Goal: Share content: Share content

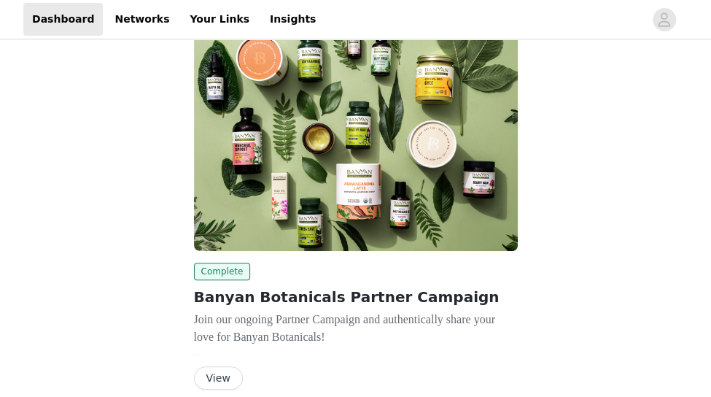
scroll to position [118, 0]
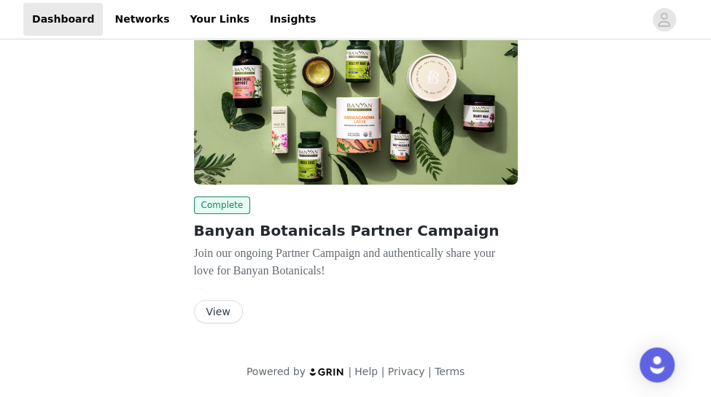
click at [211, 320] on button "View" at bounding box center [218, 311] width 49 height 23
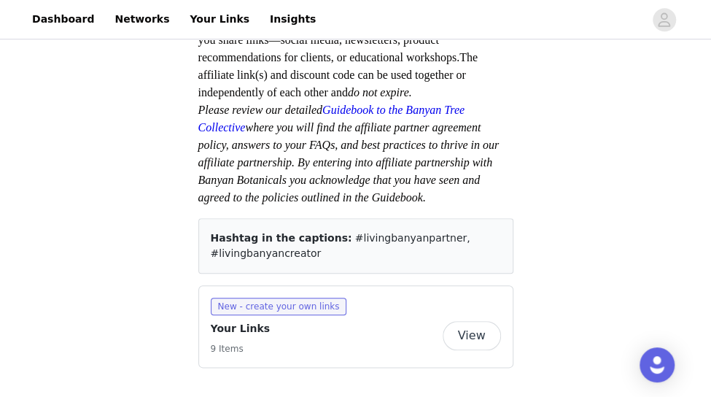
scroll to position [458, 0]
click at [467, 340] on button "View" at bounding box center [471, 335] width 58 height 29
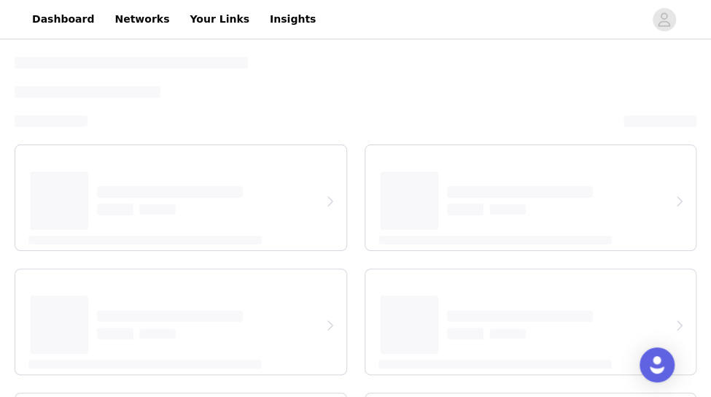
select select "12"
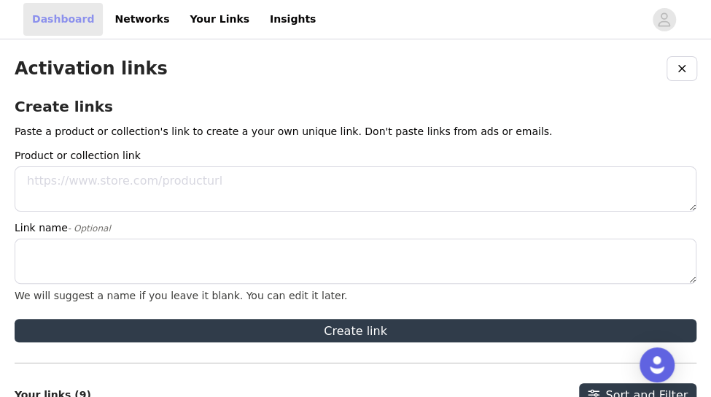
click at [55, 15] on link "Dashboard" at bounding box center [62, 19] width 79 height 33
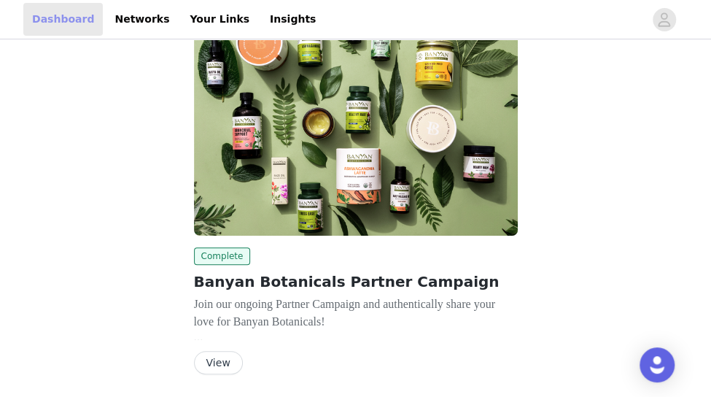
scroll to position [118, 0]
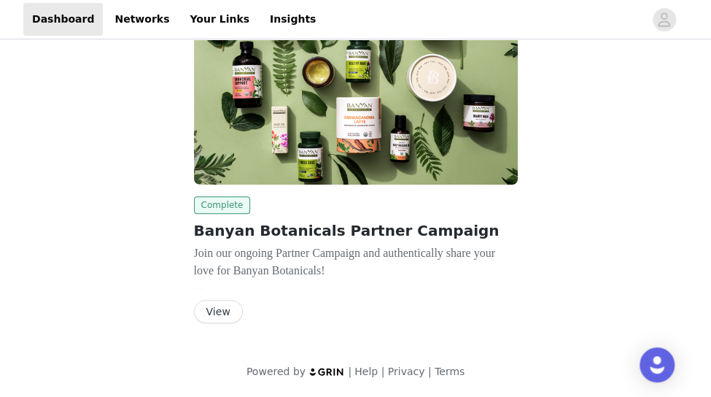
click at [216, 205] on span "Complete" at bounding box center [222, 204] width 57 height 17
drag, startPoint x: 112, startPoint y: 17, endPoint x: 146, endPoint y: 29, distance: 35.5
click at [112, 17] on link "Networks" at bounding box center [142, 19] width 72 height 33
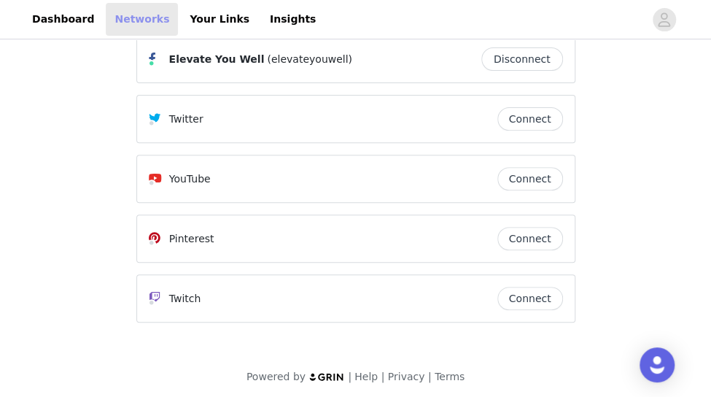
scroll to position [152, 0]
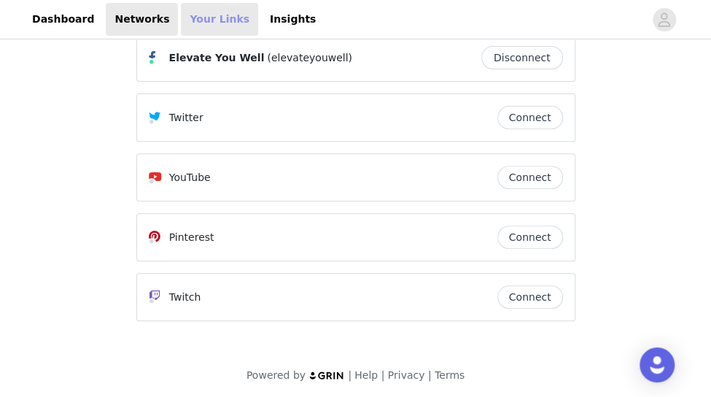
click at [181, 20] on link "Your Links" at bounding box center [219, 19] width 77 height 33
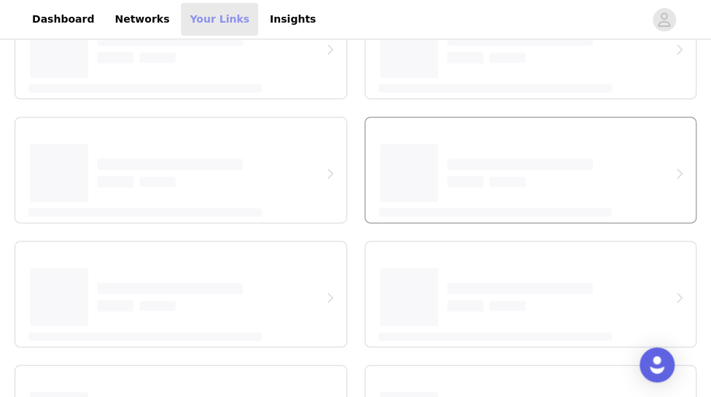
select select "12"
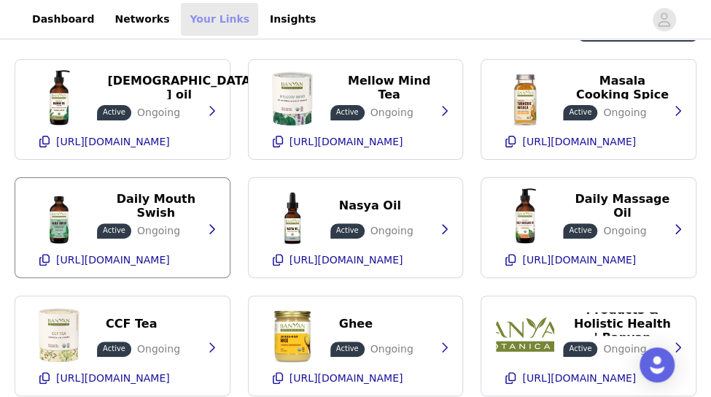
scroll to position [146, 0]
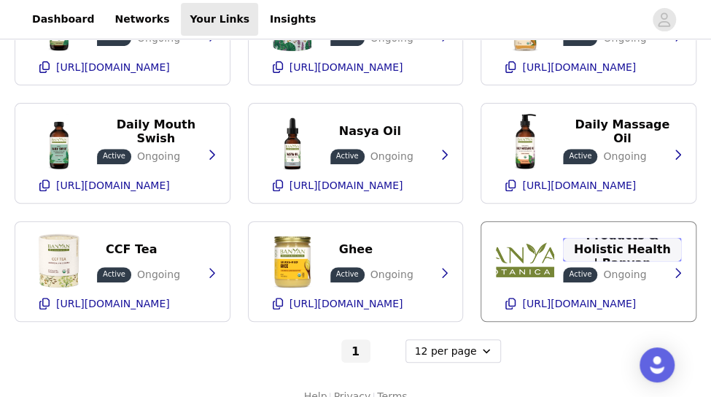
click at [617, 248] on p "Ayurvedic Products & Holistic Health | Banyan Botanicals" at bounding box center [621, 248] width 101 height 69
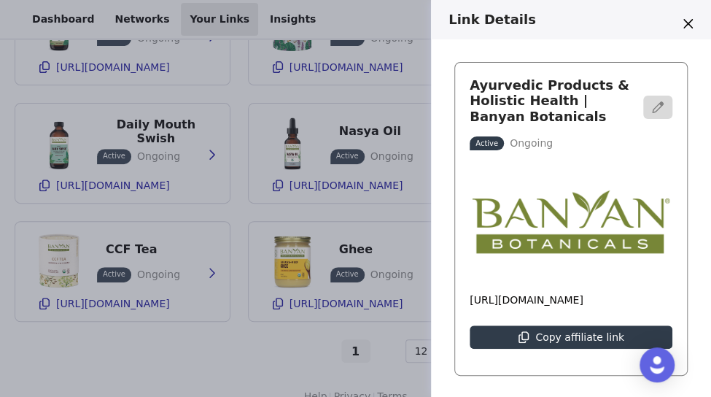
scroll to position [0, 0]
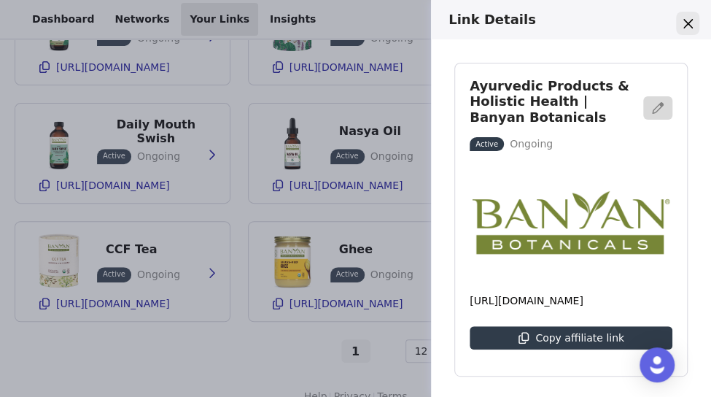
click at [687, 23] on icon "Close" at bounding box center [686, 22] width 9 height 9
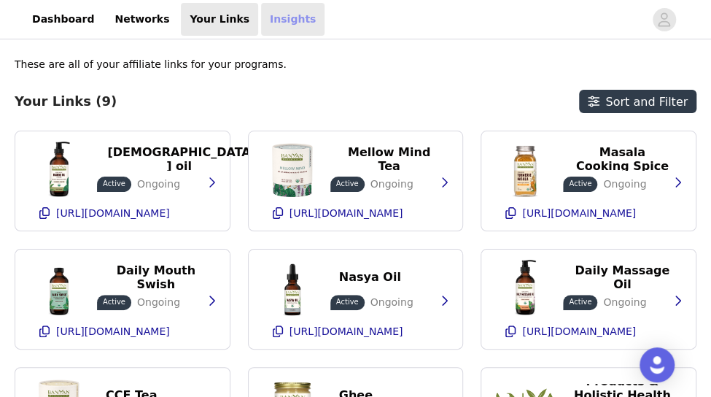
click at [261, 12] on link "Insights" at bounding box center [292, 19] width 63 height 33
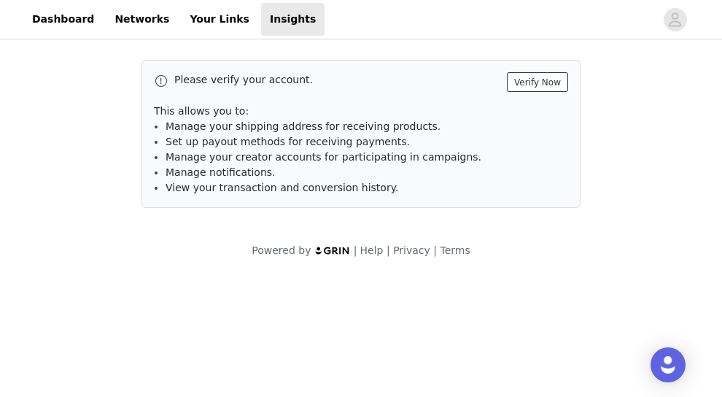
click at [542, 85] on button "Verify Now" at bounding box center [537, 82] width 61 height 20
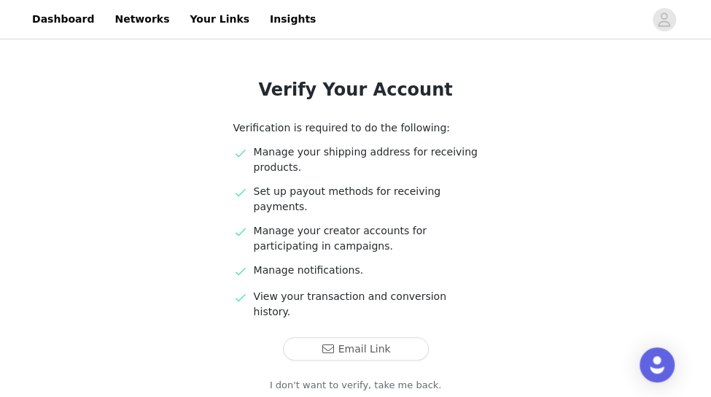
scroll to position [142, 0]
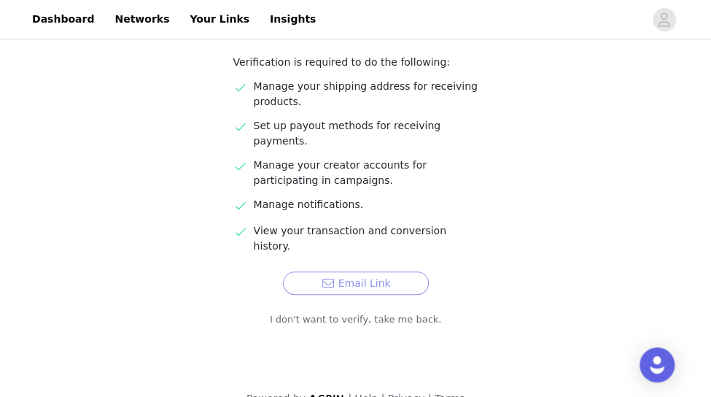
click at [332, 271] on button "Email Link" at bounding box center [356, 282] width 146 height 23
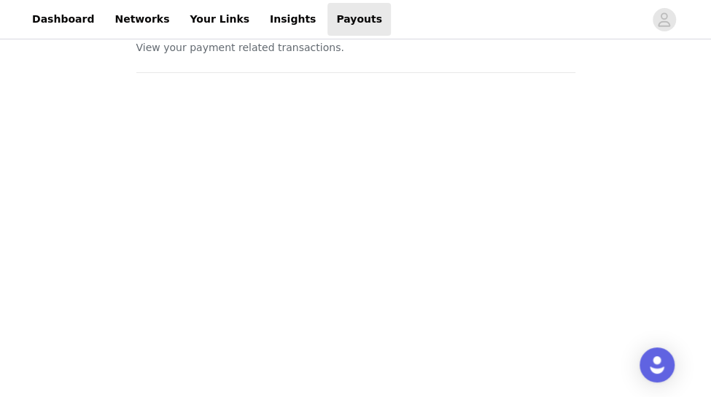
scroll to position [73, 0]
drag, startPoint x: 250, startPoint y: 22, endPoint x: 259, endPoint y: 23, distance: 8.8
click at [261, 23] on link "Insights" at bounding box center [292, 19] width 63 height 33
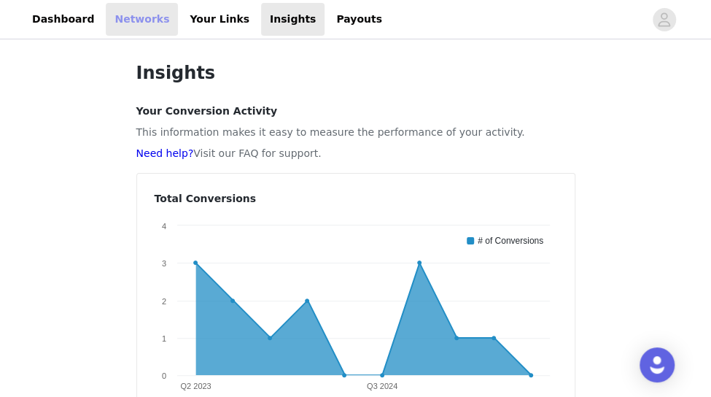
click at [131, 20] on link "Networks" at bounding box center [142, 19] width 72 height 33
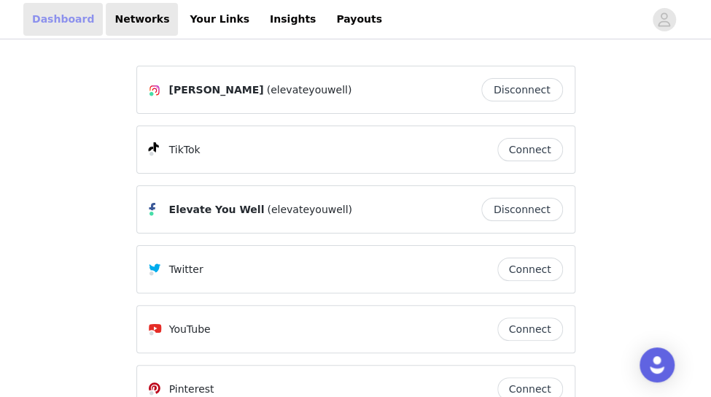
click at [57, 20] on link "Dashboard" at bounding box center [62, 19] width 79 height 33
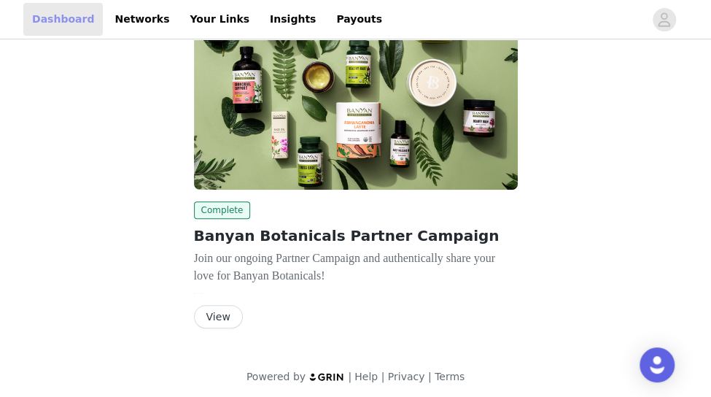
scroll to position [118, 0]
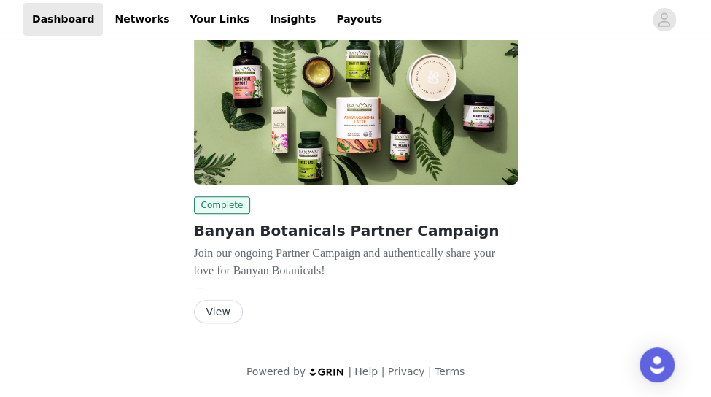
click at [208, 305] on button "View" at bounding box center [218, 311] width 49 height 23
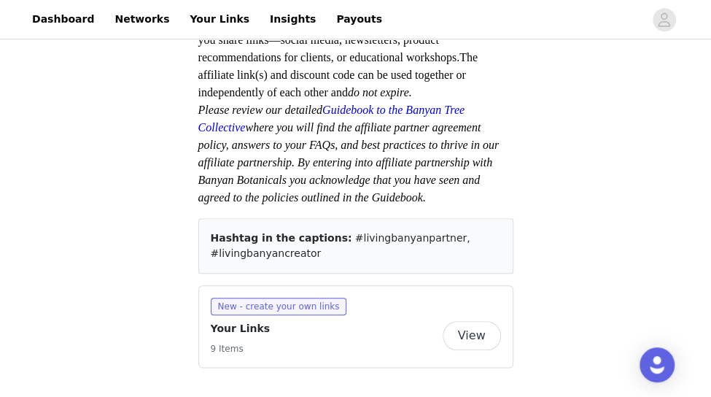
scroll to position [458, 0]
click at [280, 306] on span "New - create your own links" at bounding box center [279, 305] width 136 height 17
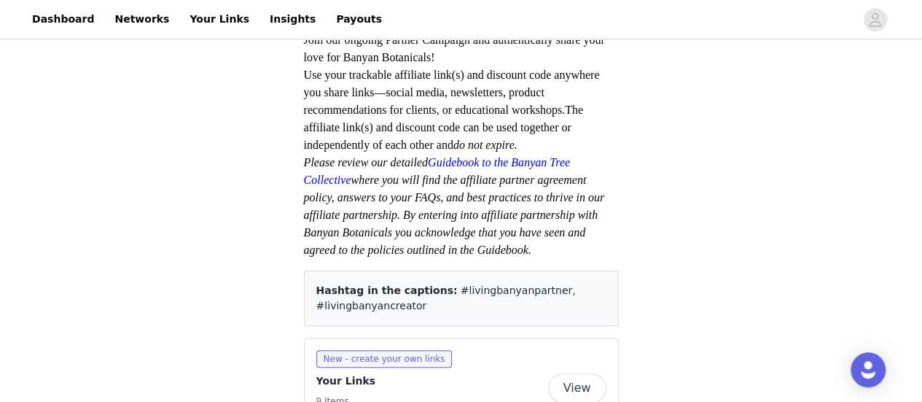
scroll to position [453, 0]
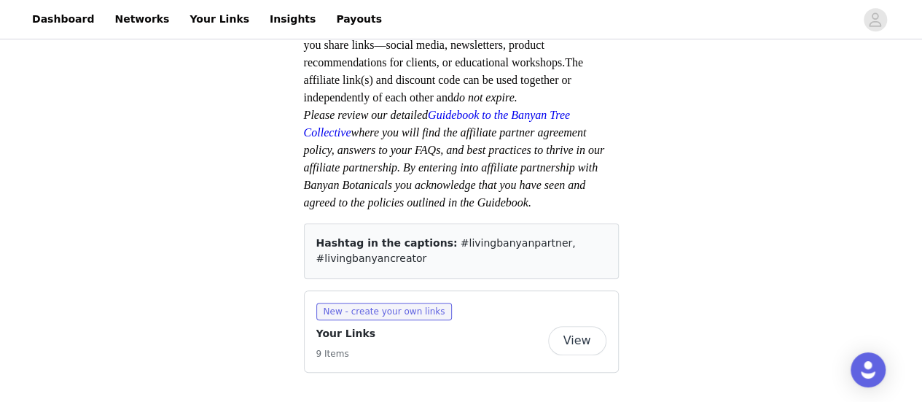
click at [576, 337] on button "View" at bounding box center [577, 340] width 58 height 29
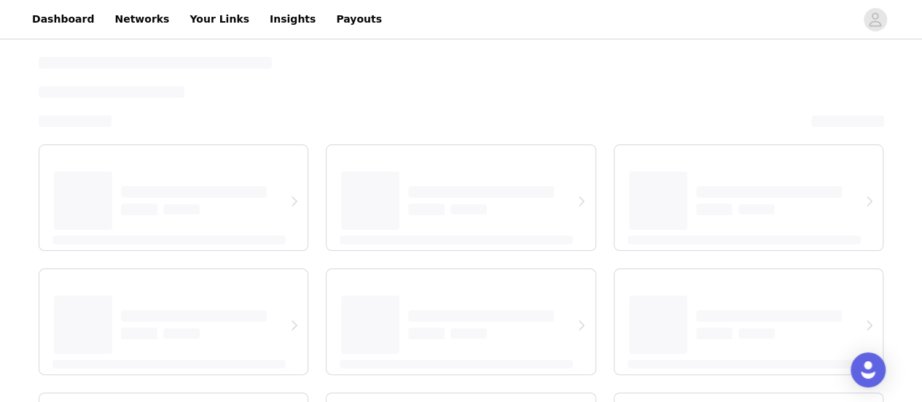
select select "12"
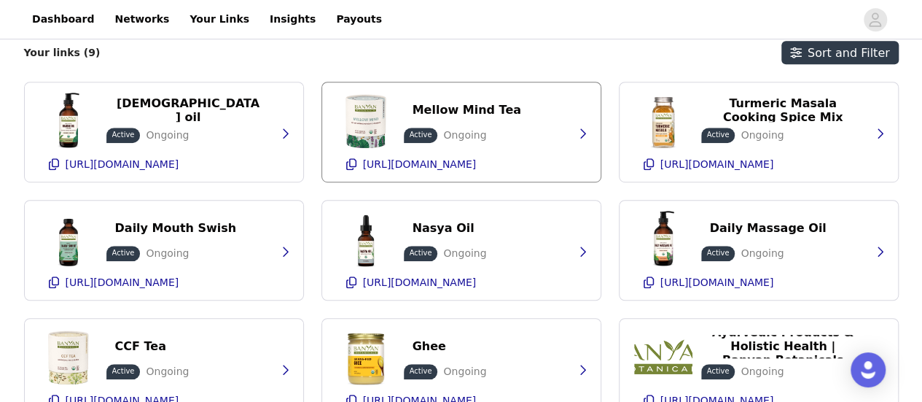
scroll to position [341, 0]
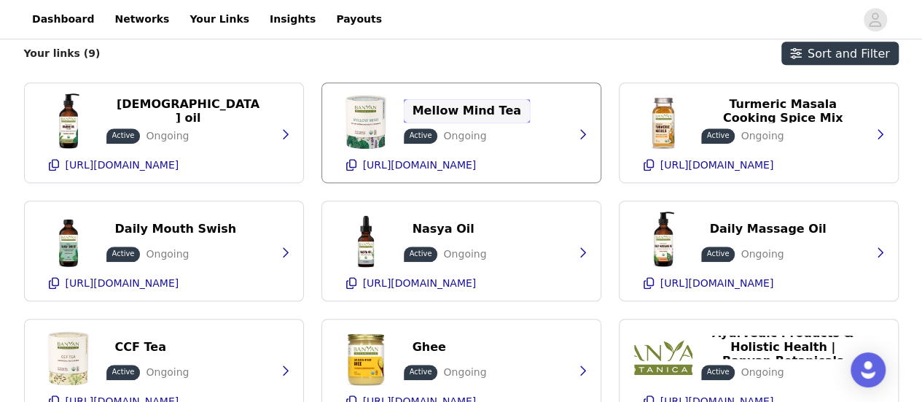
click at [477, 112] on p "Mellow Mind Tea" at bounding box center [467, 111] width 109 height 14
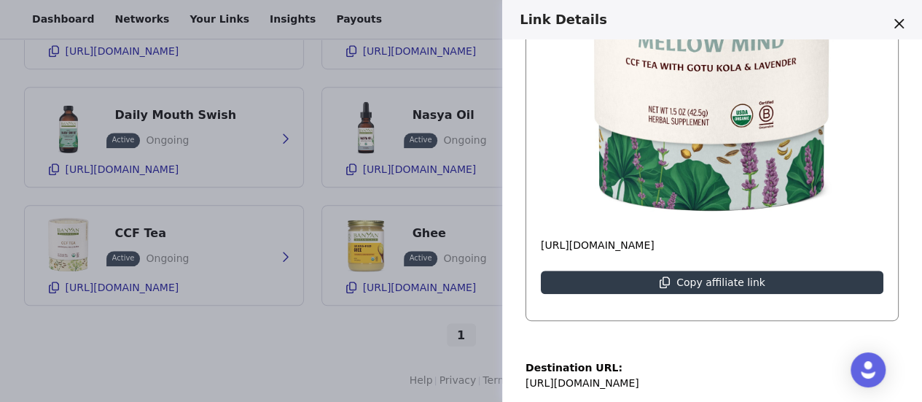
scroll to position [375, 0]
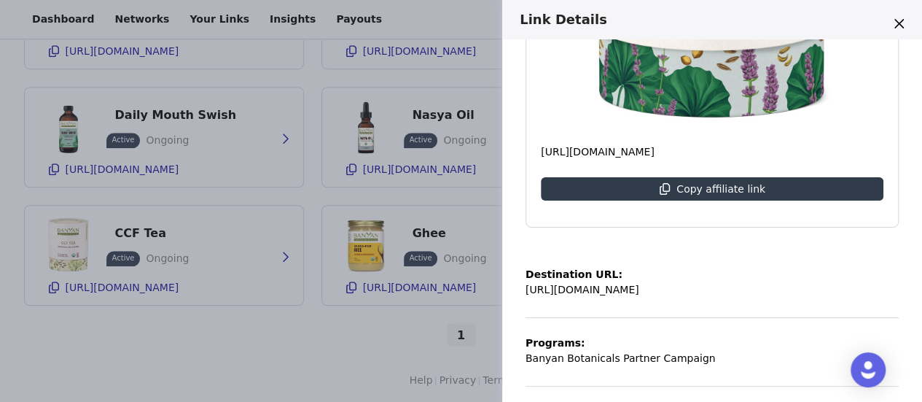
click at [592, 284] on p "https://www.banyanbotanicals.com/products/mellow-mind?_pos=6&_psq=tea&_ss=e&_v=…" at bounding box center [583, 289] width 114 height 15
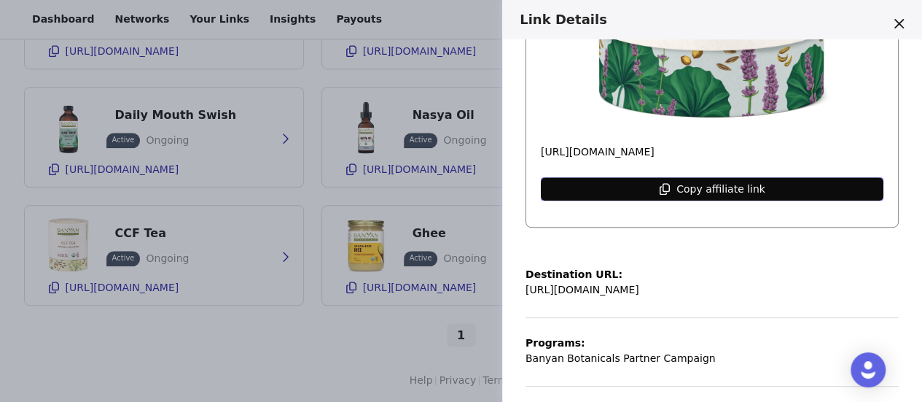
click at [710, 183] on p "Copy affiliate link" at bounding box center [720, 189] width 89 height 12
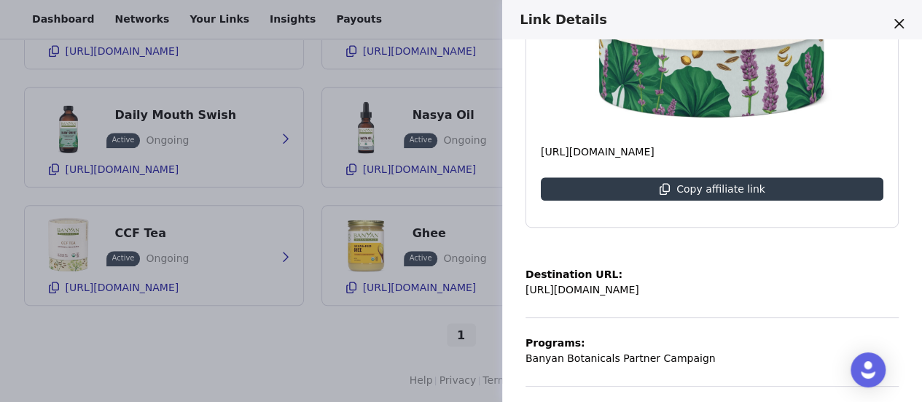
click at [326, 320] on div "Link Details Mellow Mind Tea Active Ongoing https://glnk.io/kovw3/sarah3rk Copy…" at bounding box center [461, 201] width 922 height 402
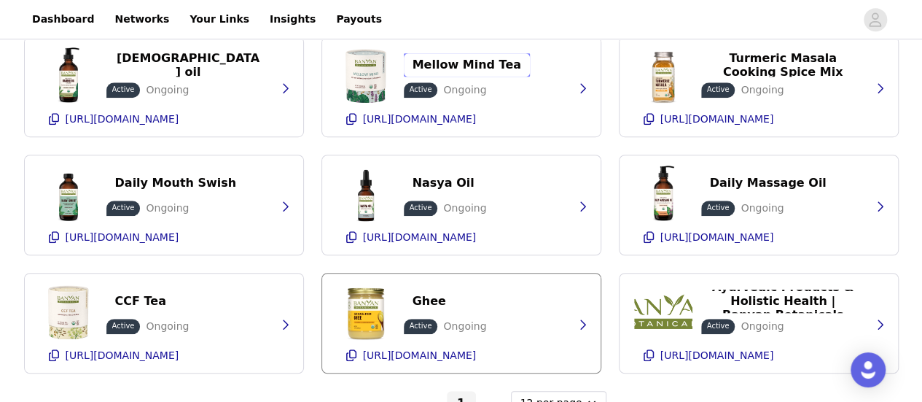
scroll to position [388, 0]
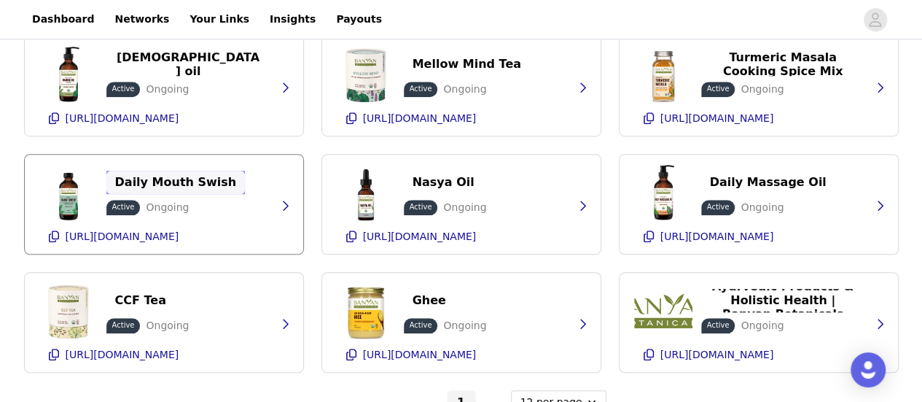
click at [168, 184] on p "Daily Mouth Swish" at bounding box center [176, 182] width 122 height 14
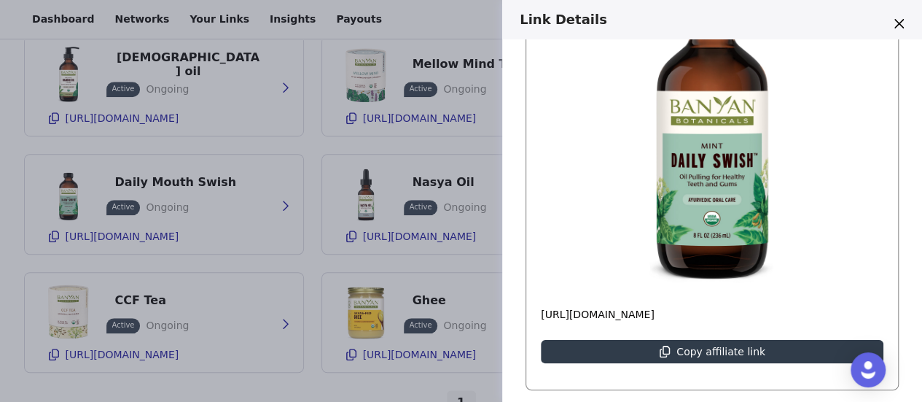
scroll to position [213, 0]
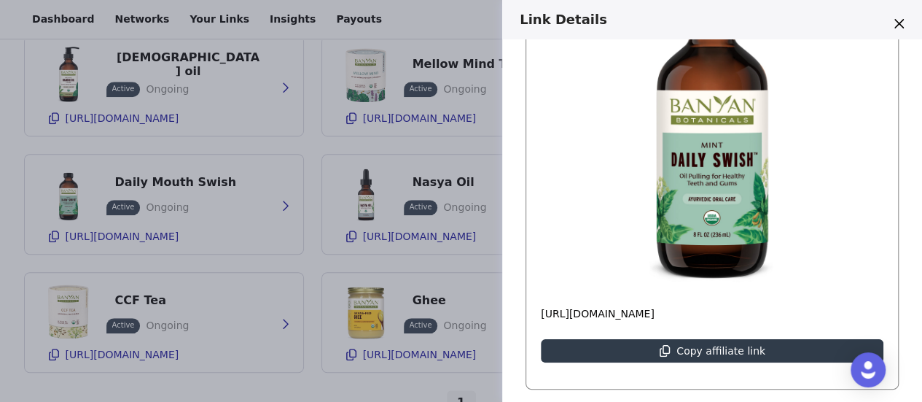
drag, startPoint x: 690, startPoint y: 306, endPoint x: 539, endPoint y: 300, distance: 150.3
click at [539, 300] on div "Active Ongoing https://glnk.io/kovw3/sarah4yo Copy affiliate link" at bounding box center [712, 137] width 372 height 449
copy p "[URL][DOMAIN_NAME]"
click at [491, 199] on div "Link Details Daily Mouth Swish Active Ongoing https://glnk.io/kovw3/sarah4yo Co…" at bounding box center [461, 201] width 922 height 402
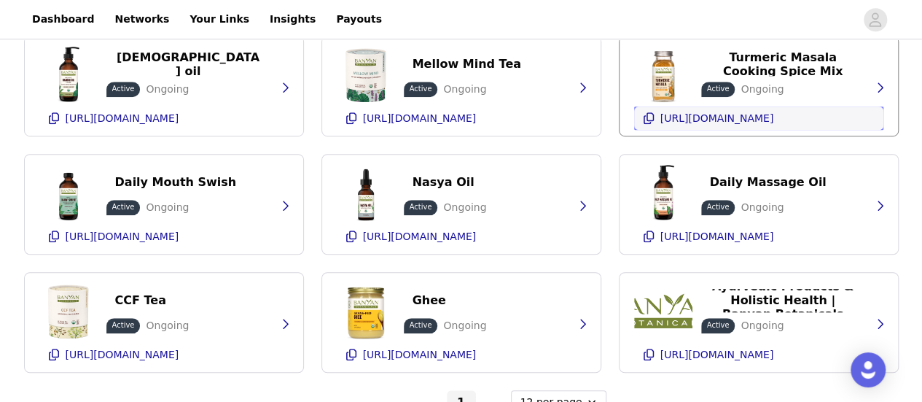
click at [648, 117] on icon "button" at bounding box center [649, 118] width 12 height 12
click at [649, 117] on icon "button" at bounding box center [649, 118] width 12 height 12
click at [356, 120] on icon "button" at bounding box center [352, 118] width 12 height 12
click at [57, 236] on icon "button" at bounding box center [54, 236] width 10 height 12
